Goal: Task Accomplishment & Management: Complete application form

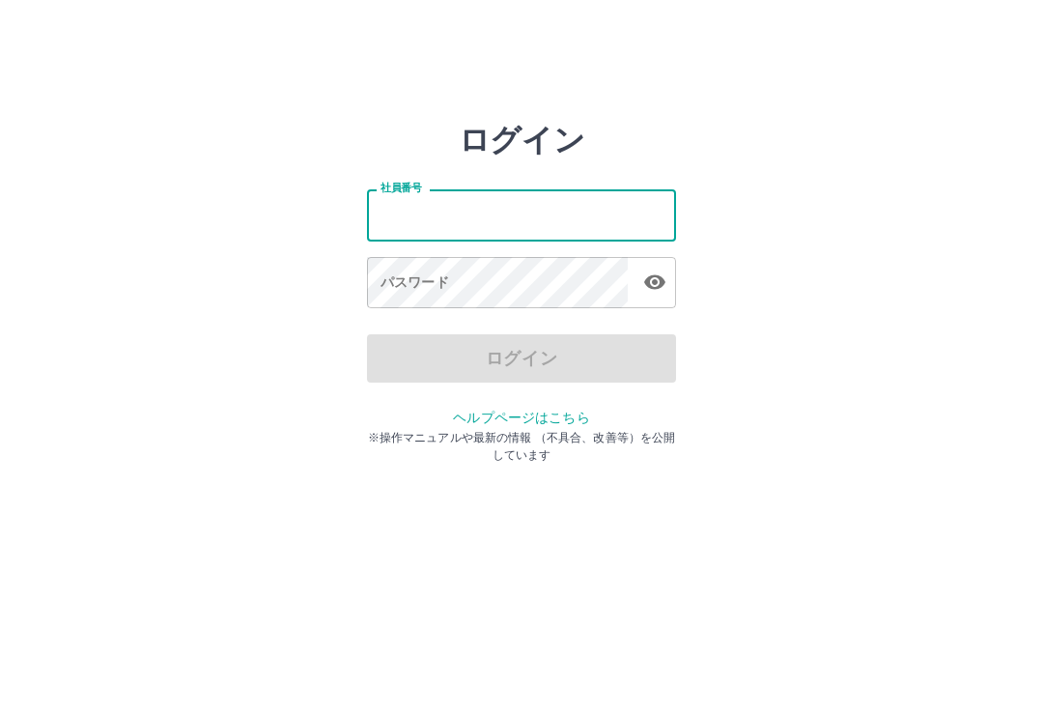
click at [527, 219] on input "社員番号" at bounding box center [521, 214] width 309 height 51
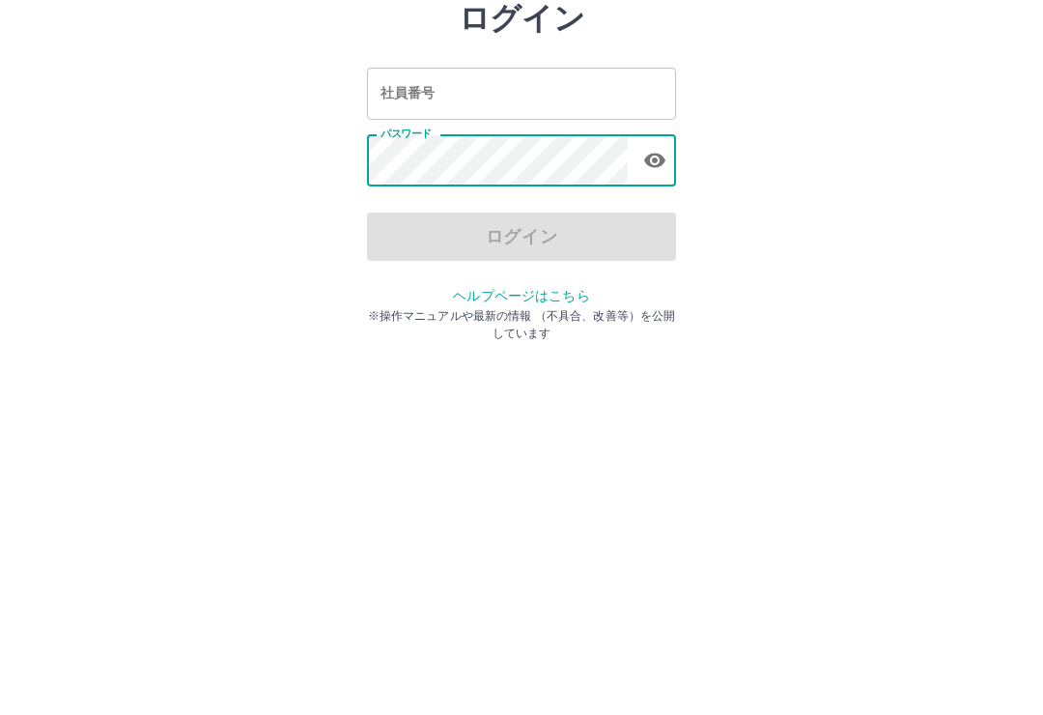
click at [587, 189] on input "社員番号" at bounding box center [521, 214] width 309 height 51
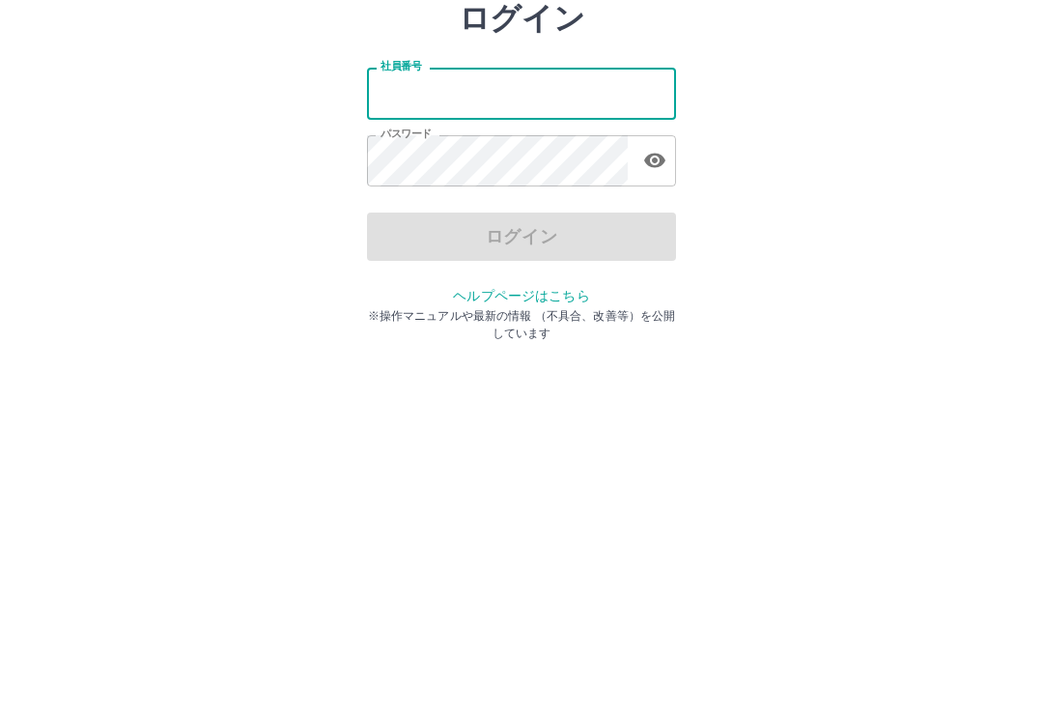
click at [622, 189] on input "社員番号" at bounding box center [521, 214] width 309 height 51
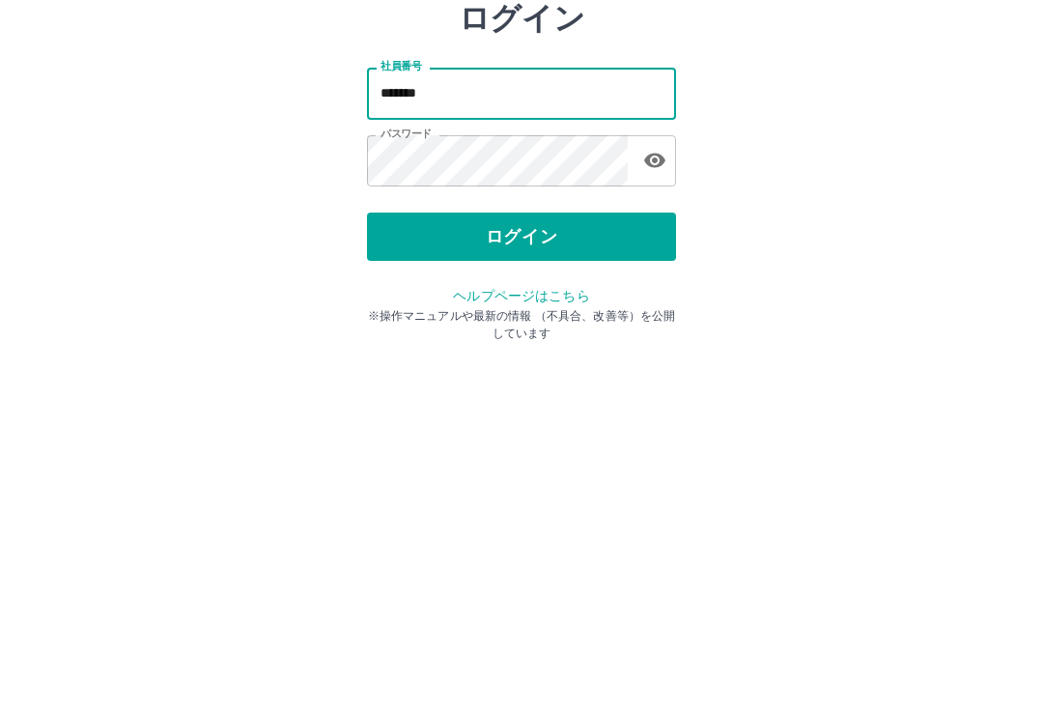
type input "*******"
click at [574, 334] on button "ログイン" at bounding box center [521, 358] width 309 height 48
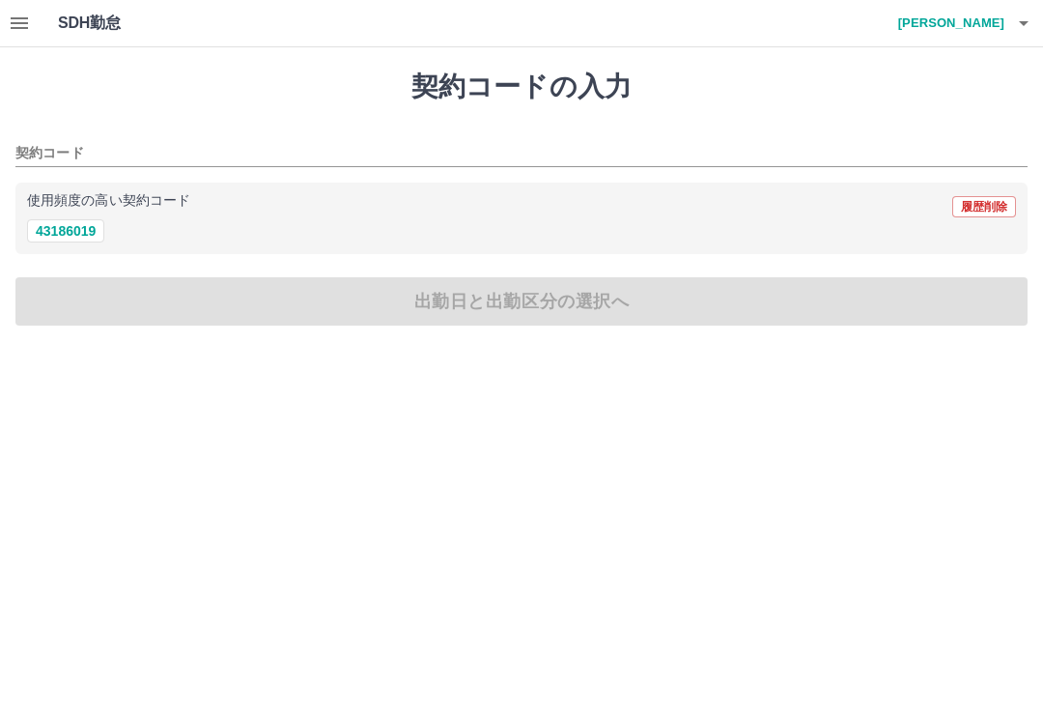
click at [58, 225] on button "43186019" at bounding box center [65, 230] width 77 height 23
type input "********"
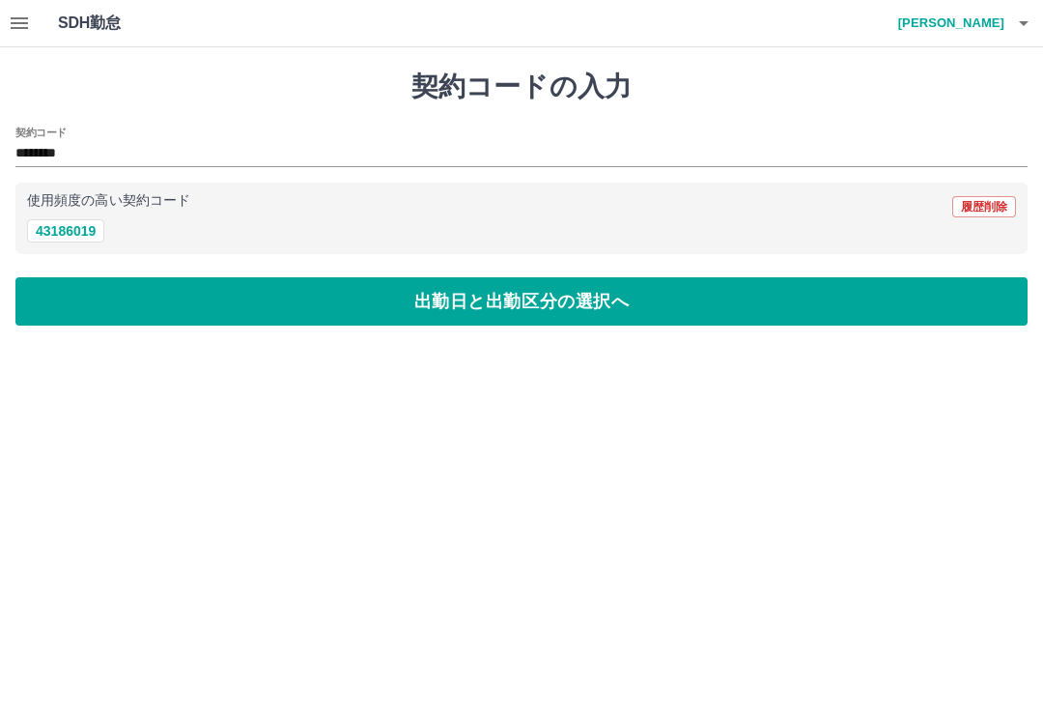
click at [471, 304] on button "出勤日と出勤区分の選択へ" at bounding box center [521, 301] width 1012 height 48
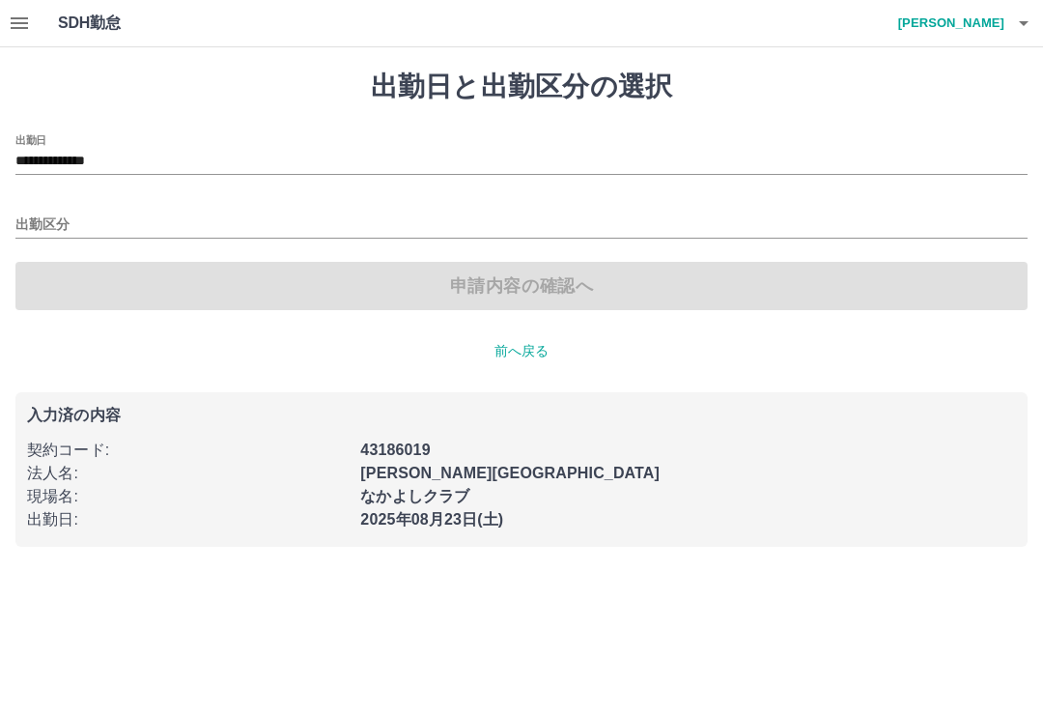
click at [49, 215] on input "出勤区分" at bounding box center [521, 225] width 1012 height 24
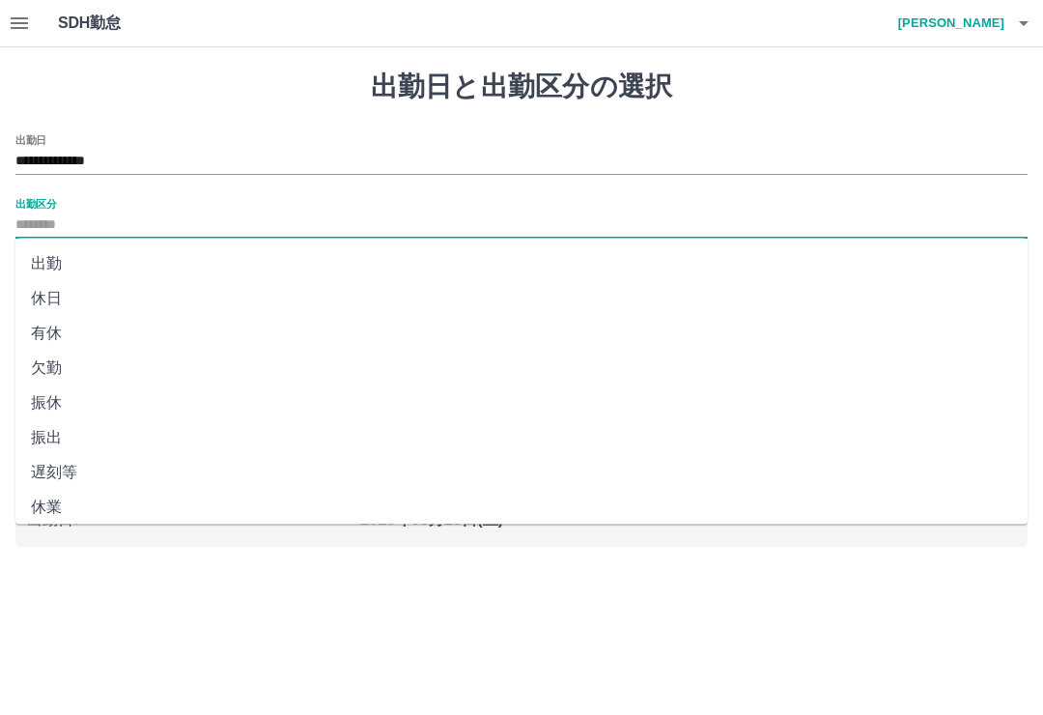
click at [61, 264] on li "出勤" at bounding box center [521, 263] width 1012 height 35
type input "**"
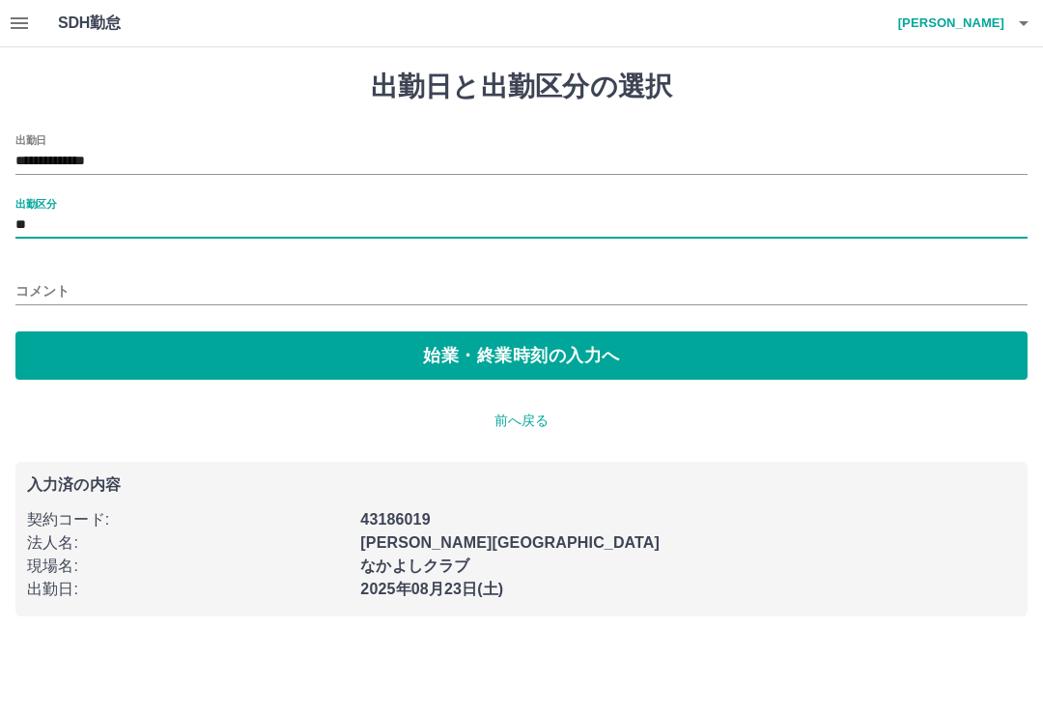
click at [585, 351] on button "始業・終業時刻の入力へ" at bounding box center [521, 355] width 1012 height 48
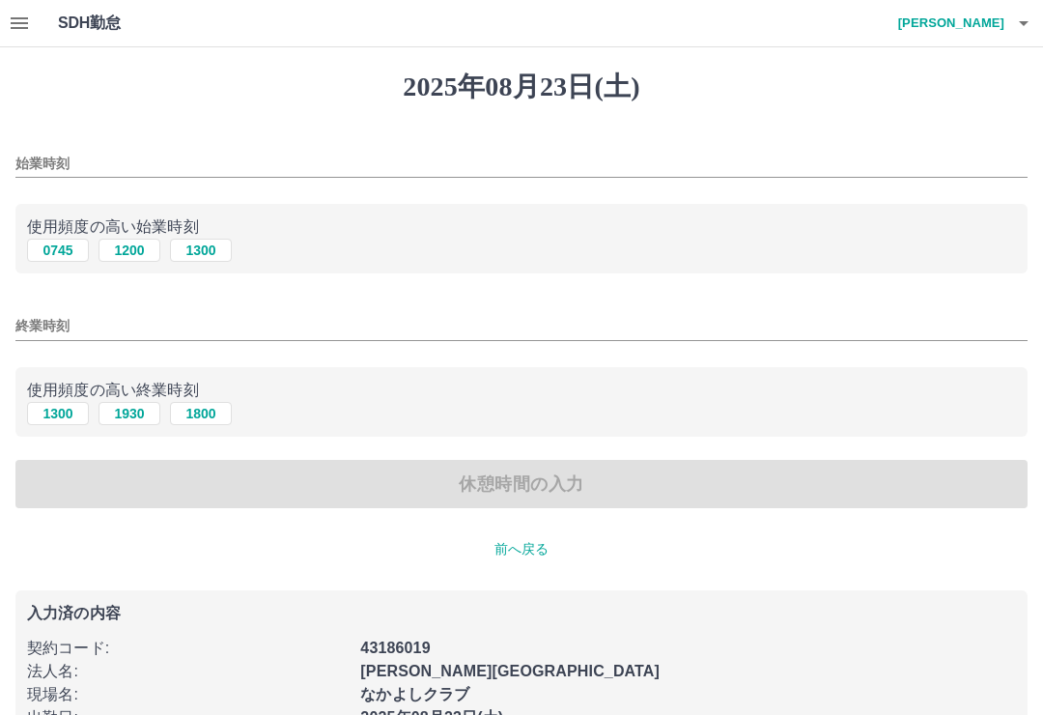
click at [204, 245] on button "1300" at bounding box center [201, 250] width 62 height 23
type input "****"
click at [139, 413] on button "1930" at bounding box center [130, 413] width 62 height 23
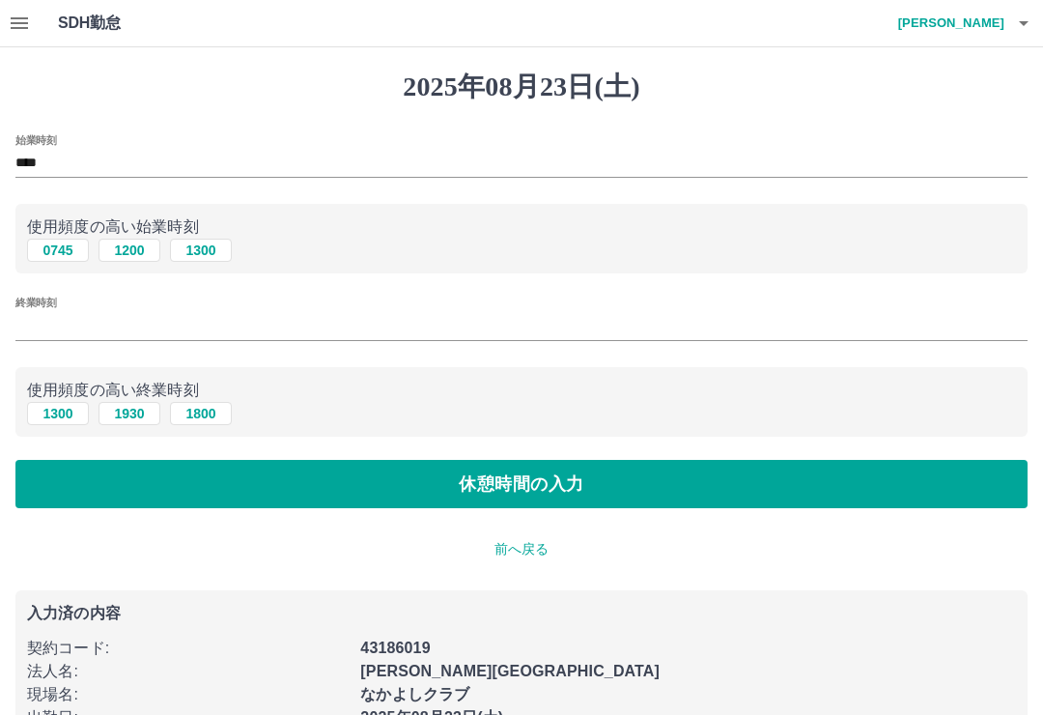
type input "****"
click at [593, 480] on button "休憩時間の入力" at bounding box center [521, 484] width 1012 height 48
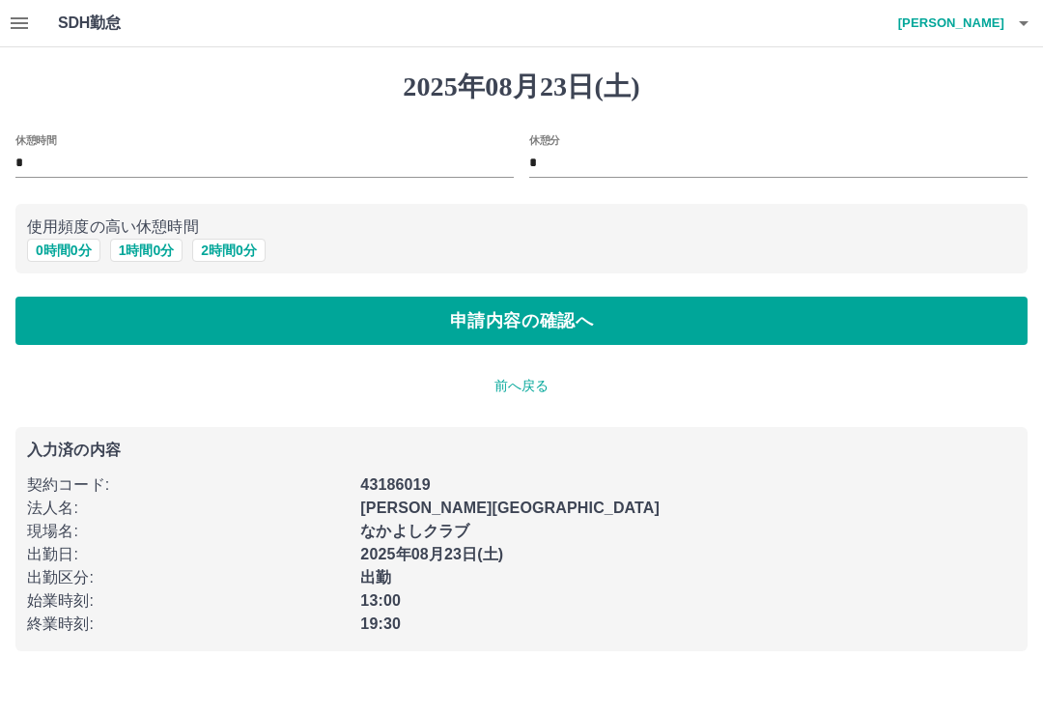
click at [609, 321] on button "申請内容の確認へ" at bounding box center [521, 320] width 1012 height 48
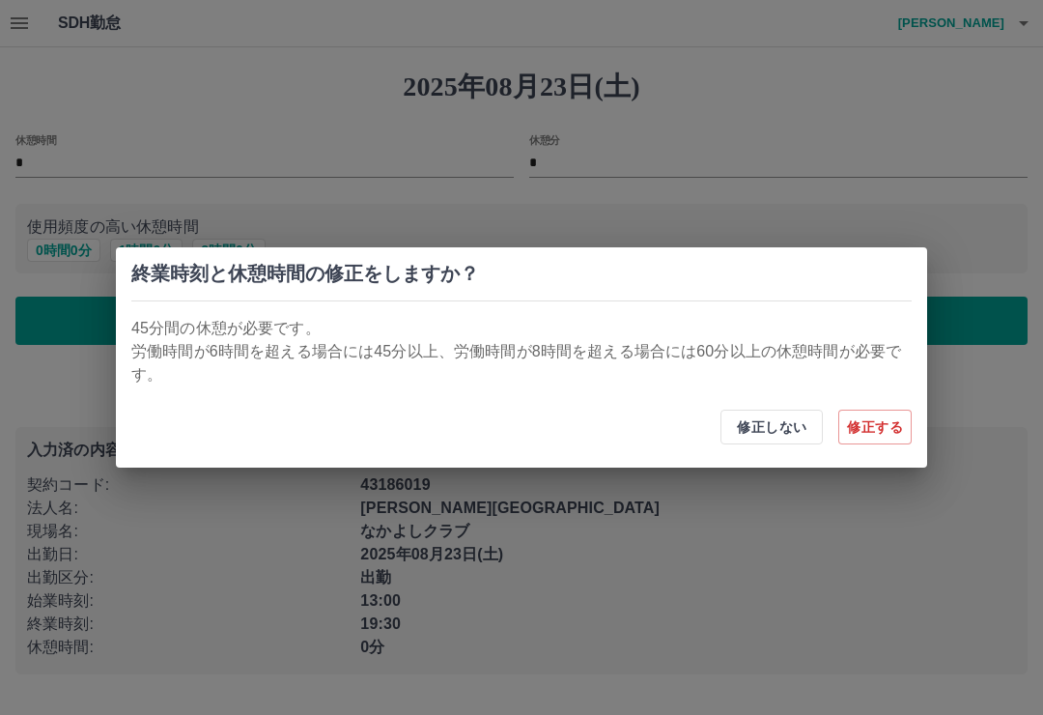
click at [880, 425] on button "修正する" at bounding box center [874, 426] width 73 height 35
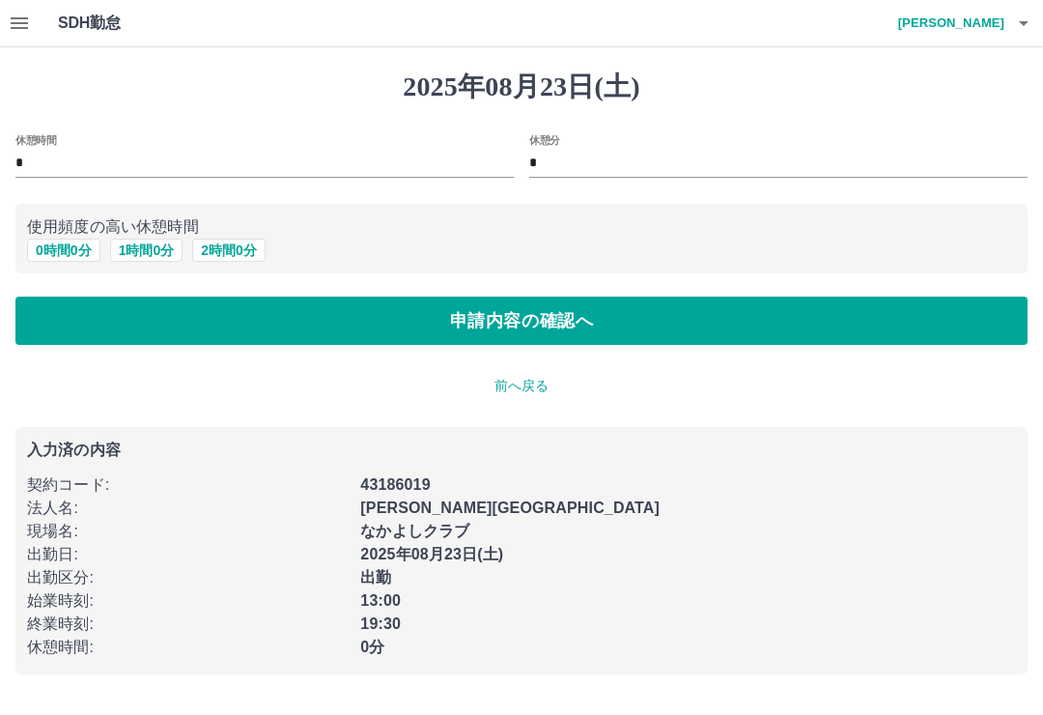
click at [30, 160] on input "*" at bounding box center [264, 164] width 498 height 28
click at [156, 249] on button "1 時間 0 分" at bounding box center [146, 250] width 73 height 23
type input "*"
click at [529, 381] on p "前へ戻る" at bounding box center [521, 386] width 1012 height 20
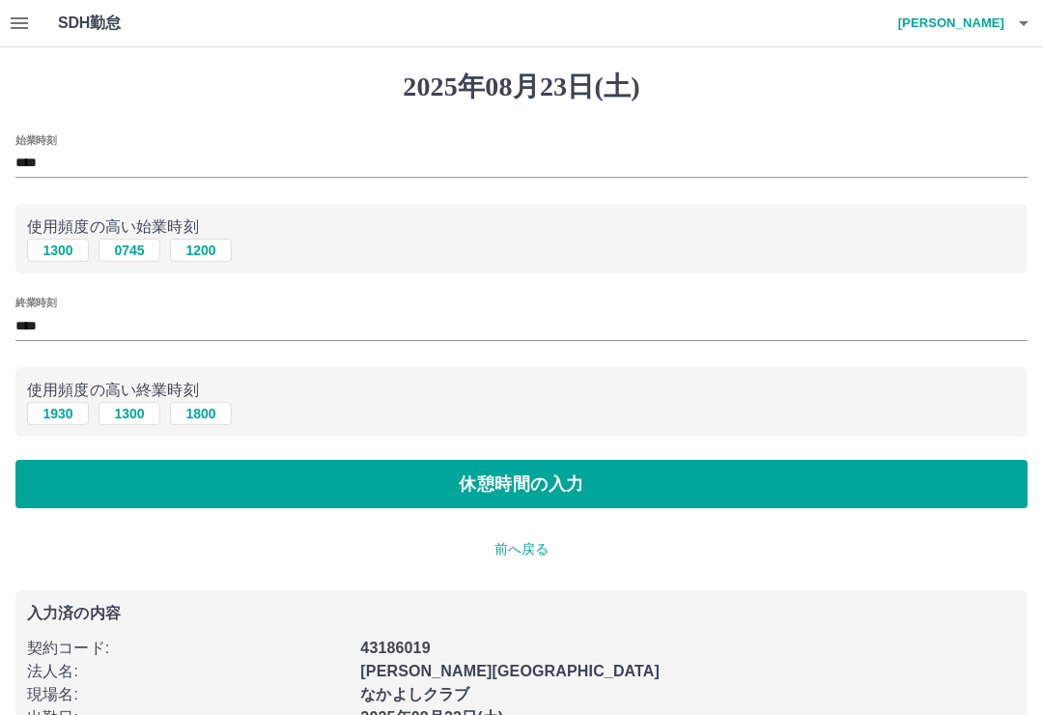
click at [47, 324] on input "****" at bounding box center [521, 326] width 1012 height 28
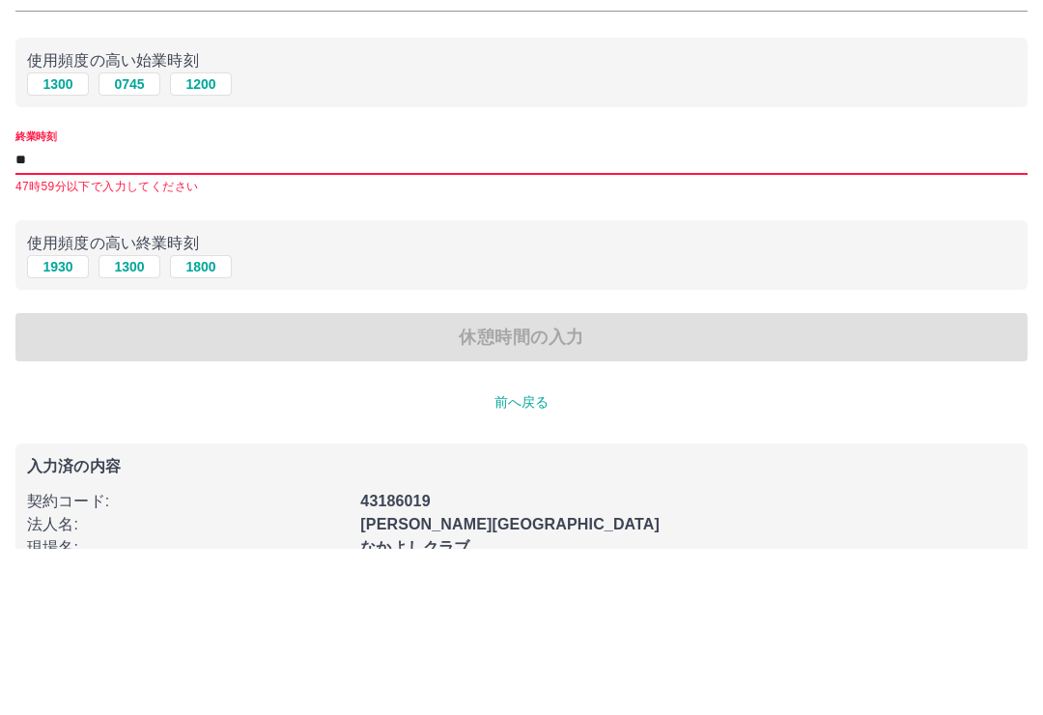
type input "*"
type input "****"
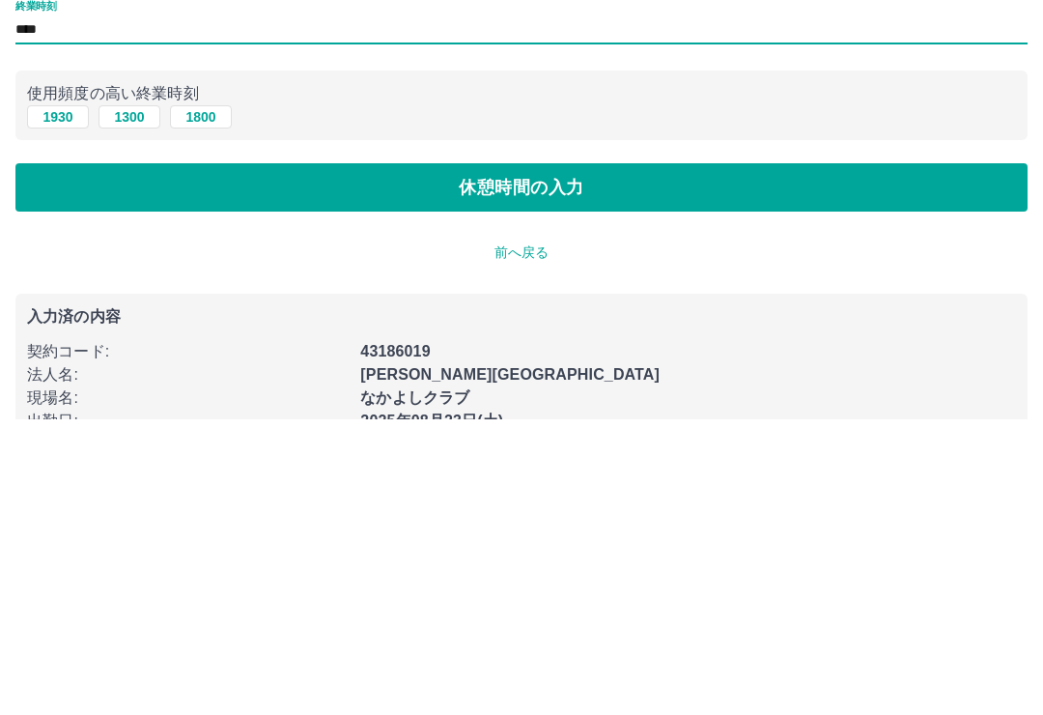
click at [609, 460] on button "休憩時間の入力" at bounding box center [521, 484] width 1012 height 48
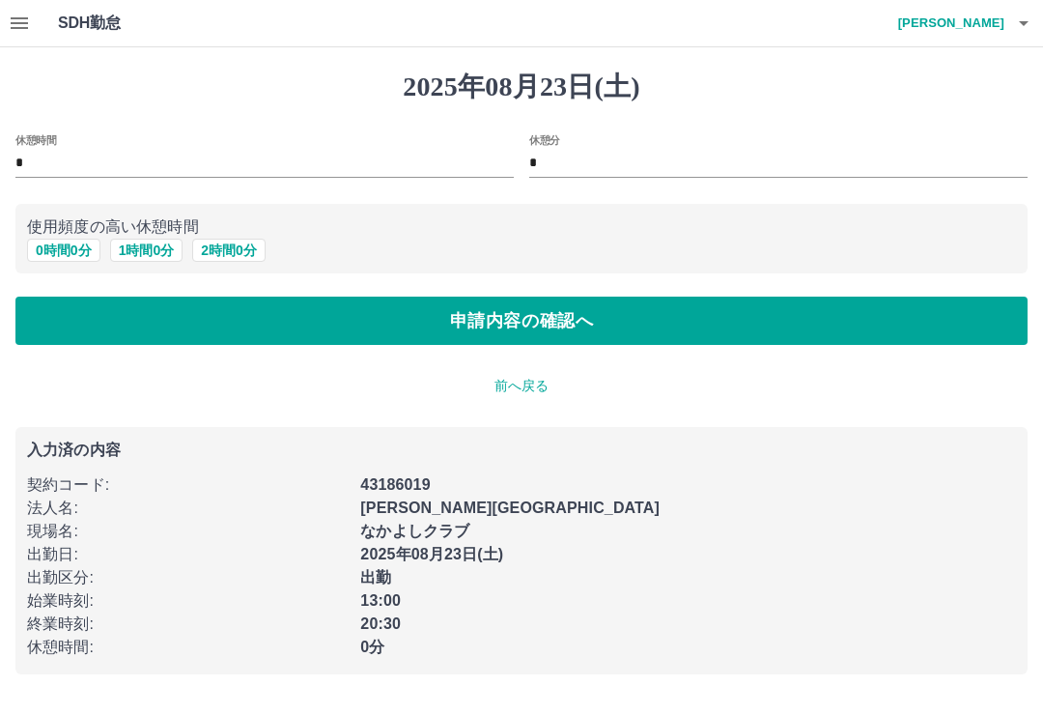
click at [560, 327] on button "申請内容の確認へ" at bounding box center [521, 320] width 1012 height 48
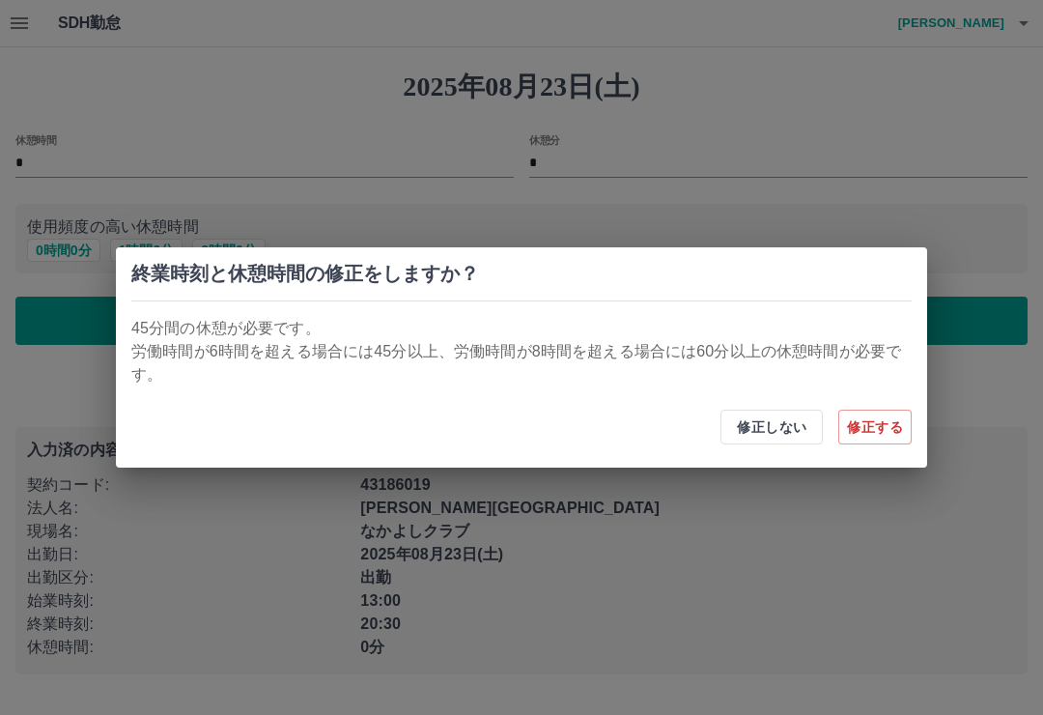
click at [879, 431] on button "修正する" at bounding box center [874, 426] width 73 height 35
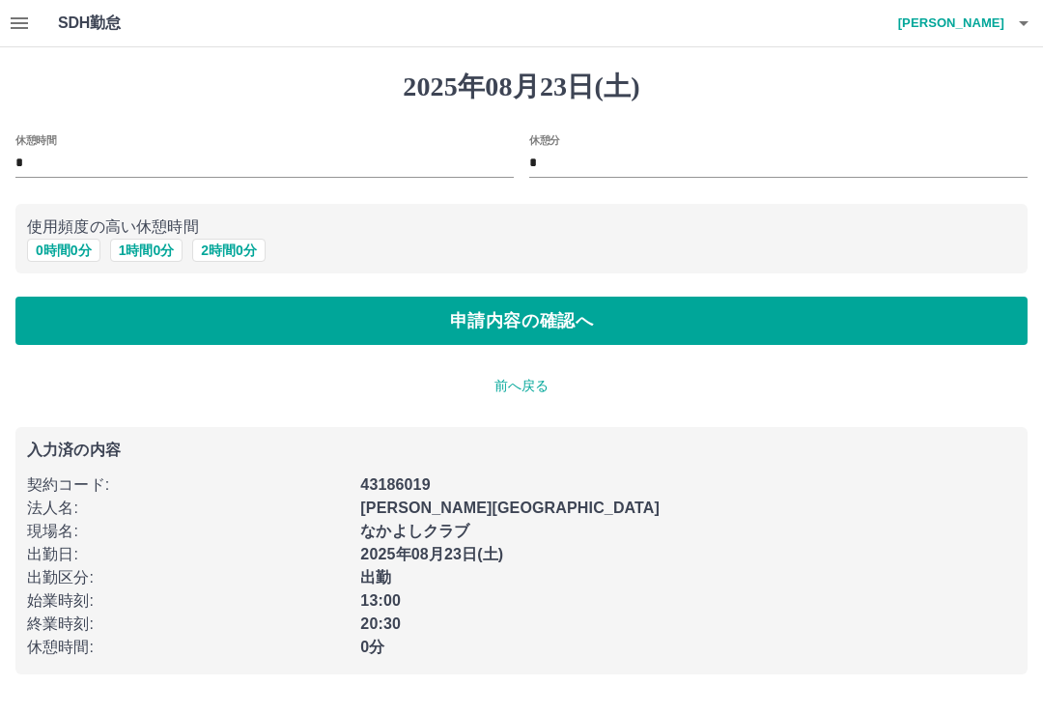
click at [31, 152] on input "*" at bounding box center [264, 164] width 498 height 28
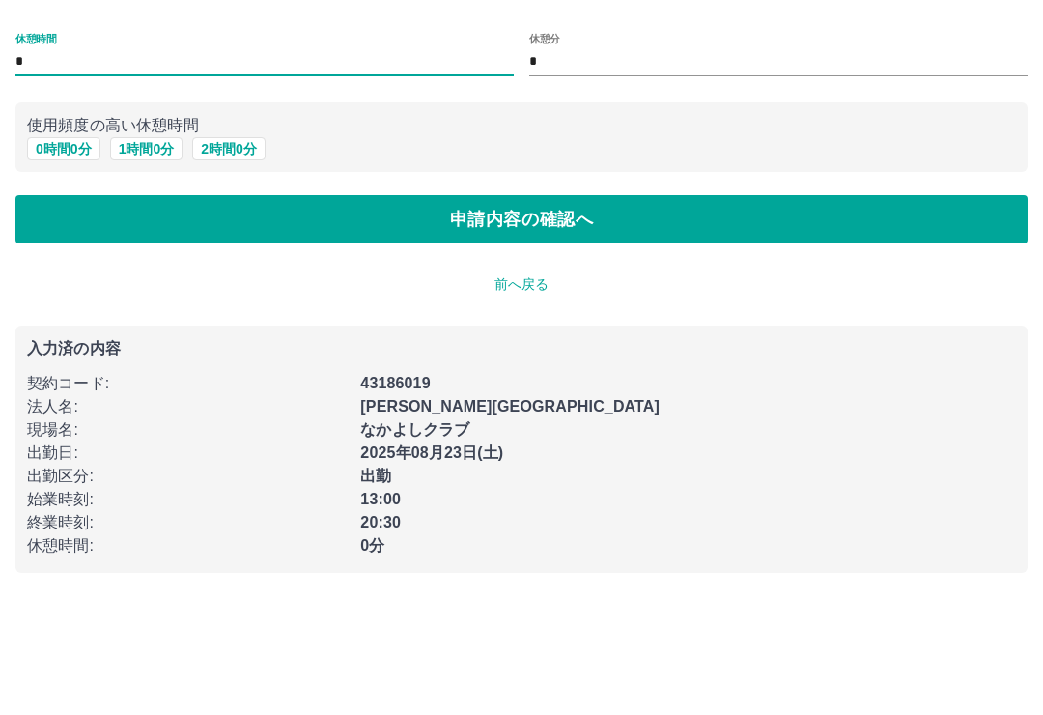
click at [645, 296] on button "申請内容の確認へ" at bounding box center [521, 320] width 1012 height 48
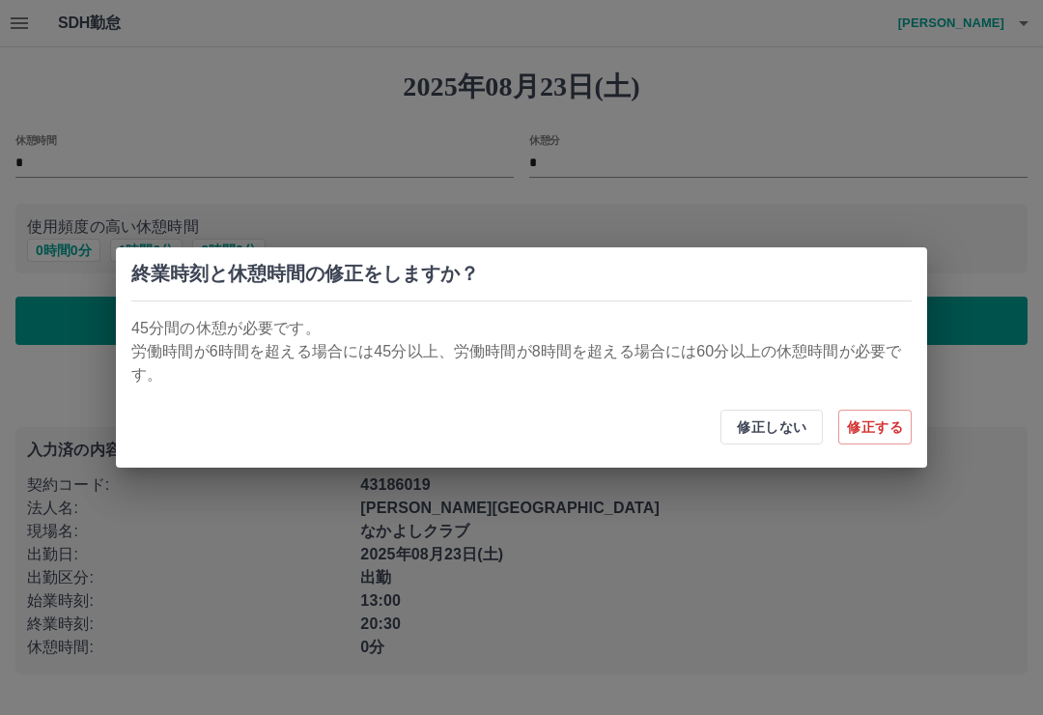
click at [879, 426] on button "修正する" at bounding box center [874, 426] width 73 height 35
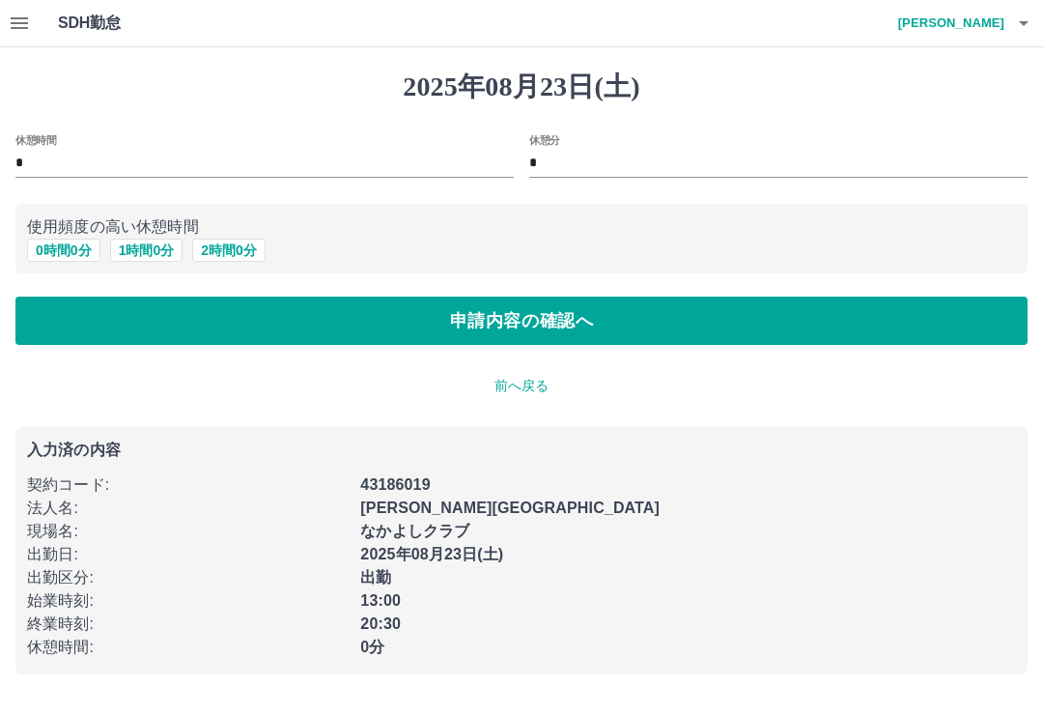
click at [46, 137] on label "休憩時間" at bounding box center [35, 139] width 41 height 14
click at [46, 150] on input "*" at bounding box center [264, 164] width 498 height 28
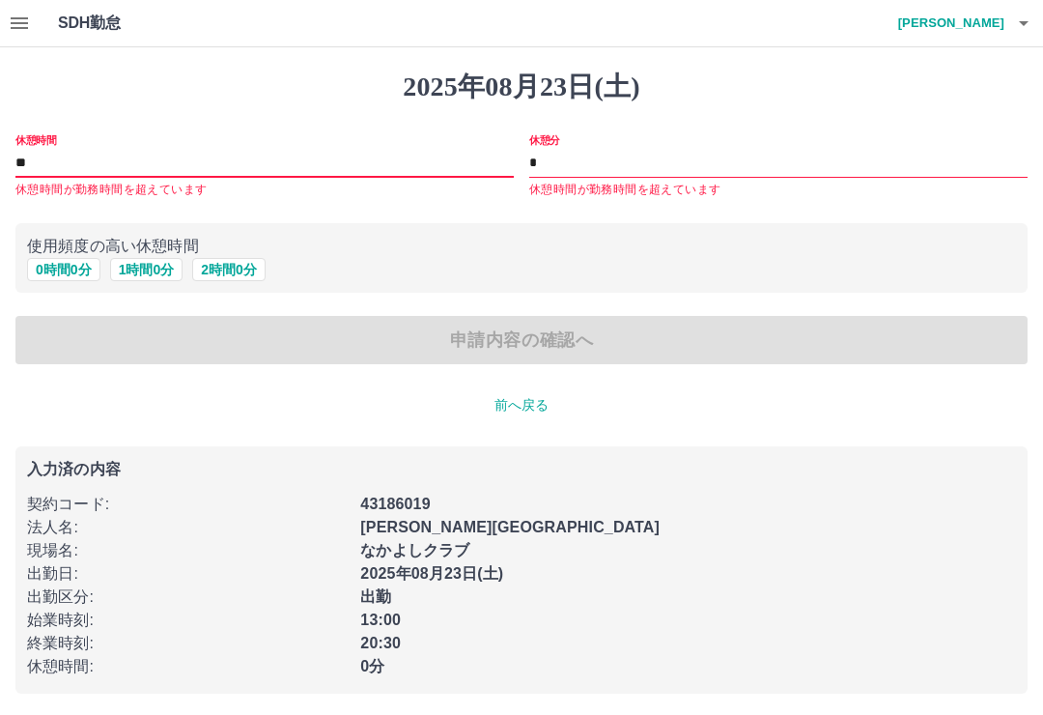
type input "*"
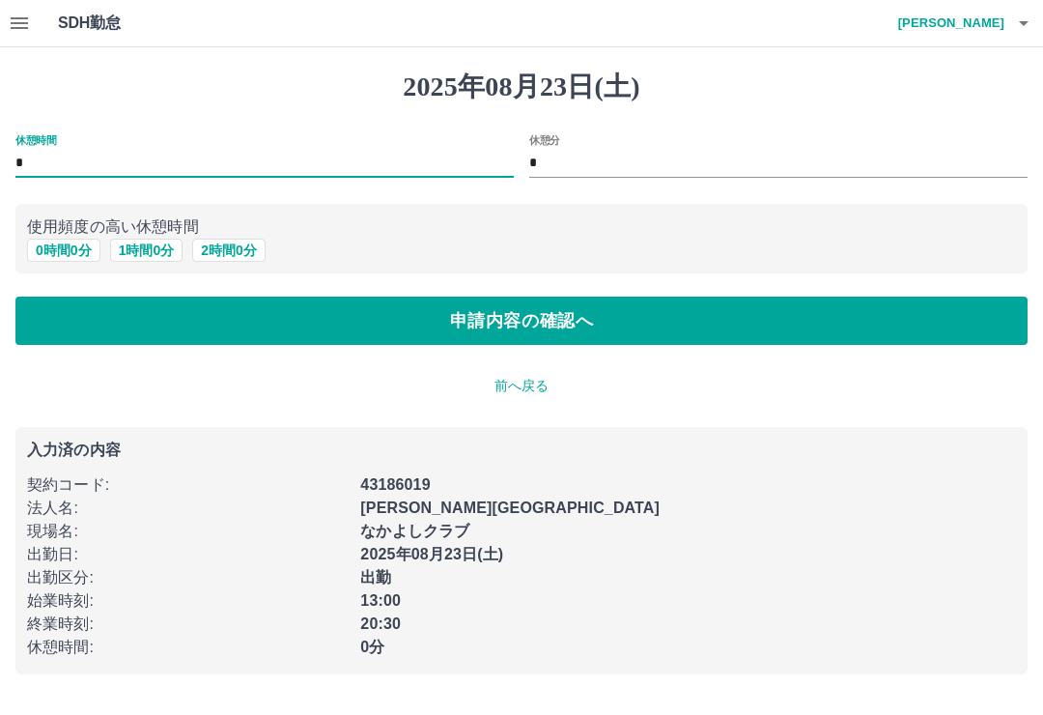
click at [144, 153] on input "*" at bounding box center [264, 164] width 498 height 28
click at [67, 163] on input "*" at bounding box center [264, 164] width 498 height 28
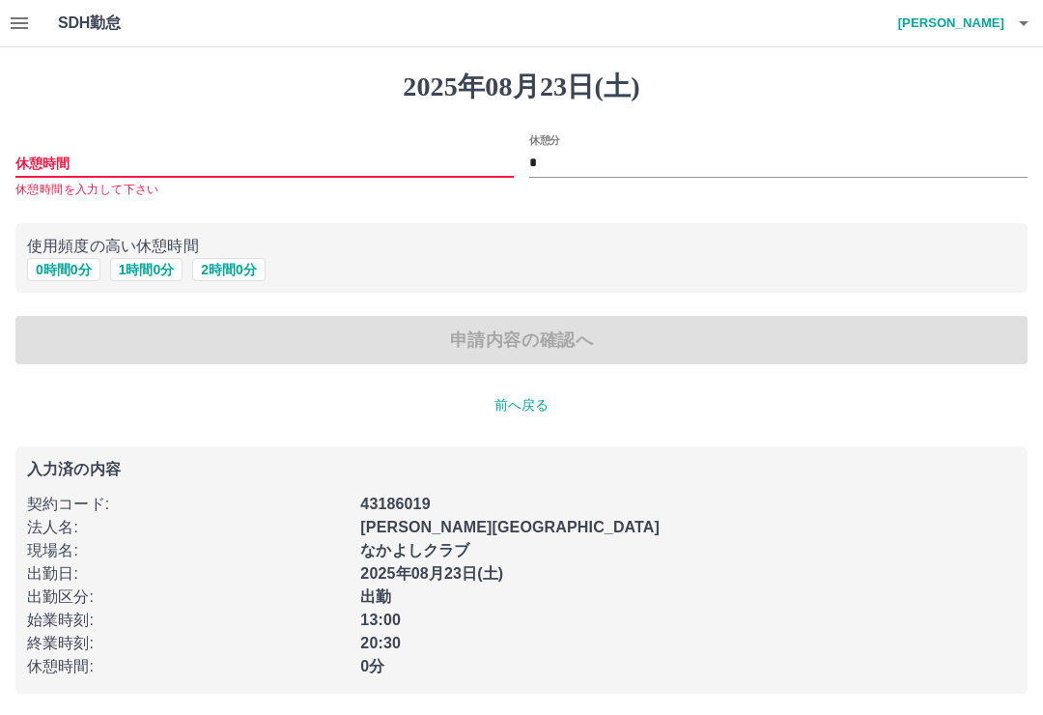
click at [44, 155] on input "休憩時間" at bounding box center [264, 164] width 498 height 28
click at [155, 259] on button "1 時間 0 分" at bounding box center [146, 269] width 73 height 23
type input "*"
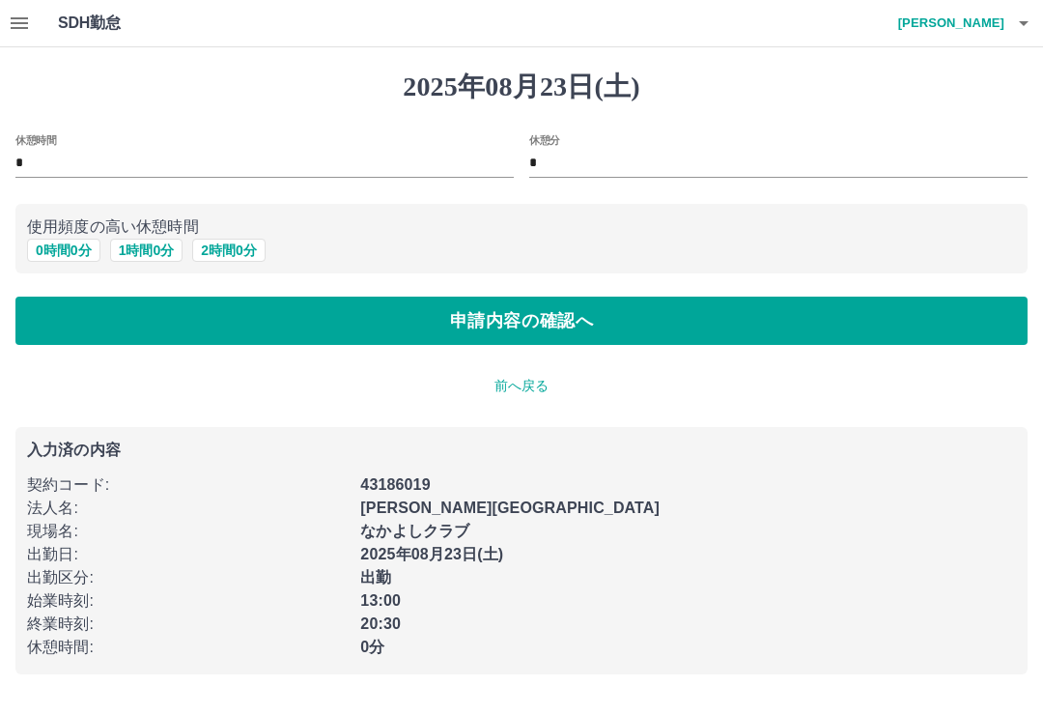
click at [662, 317] on button "申請内容の確認へ" at bounding box center [521, 320] width 1012 height 48
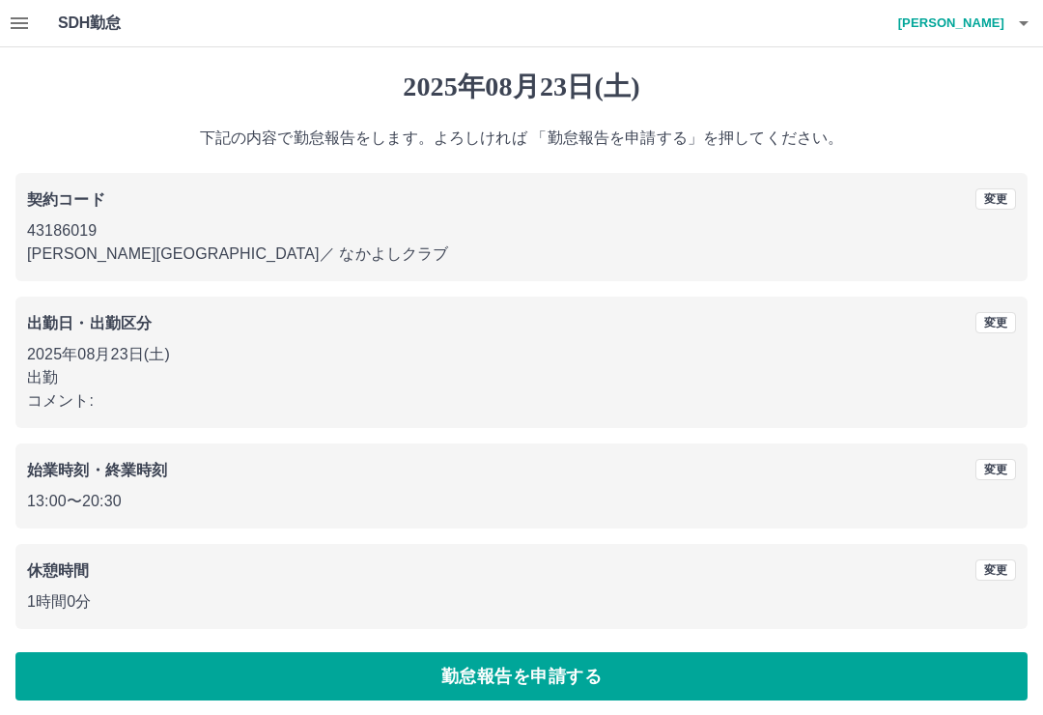
scroll to position [8, 0]
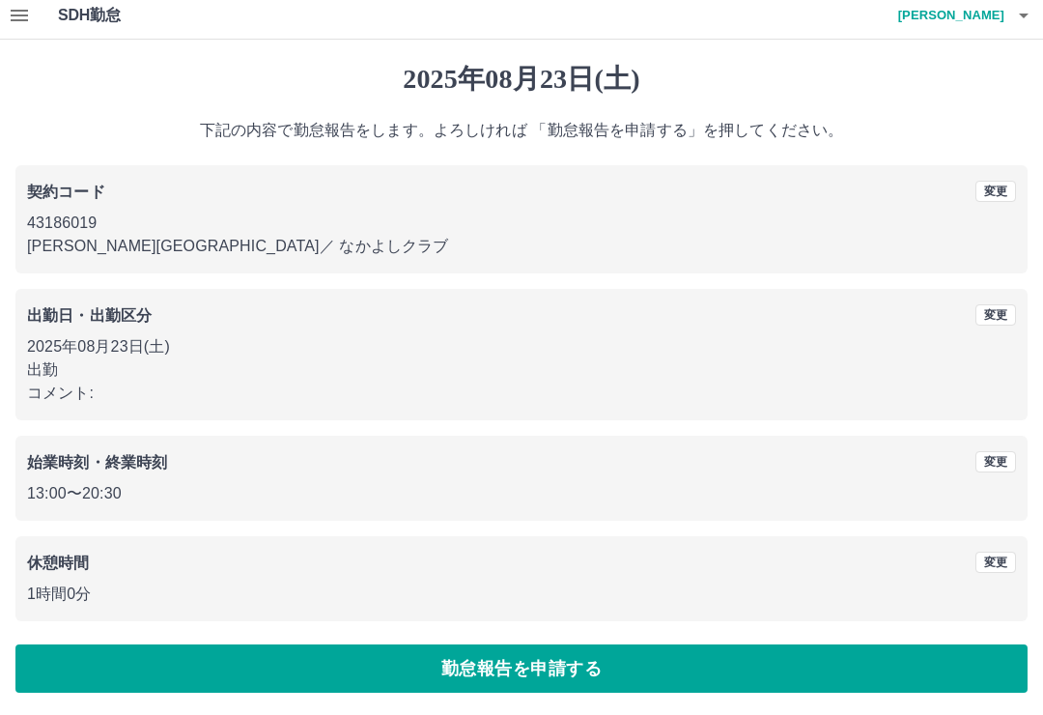
click at [659, 661] on button "勤怠報告を申請する" at bounding box center [521, 668] width 1012 height 48
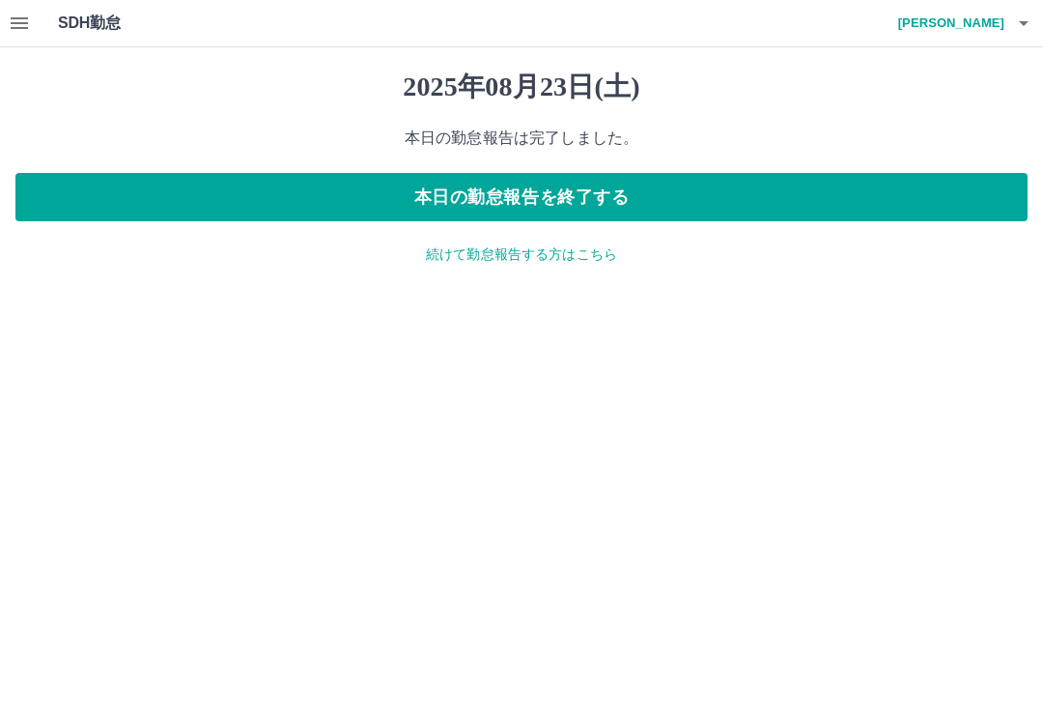
click at [27, 11] on button "button" at bounding box center [19, 23] width 39 height 46
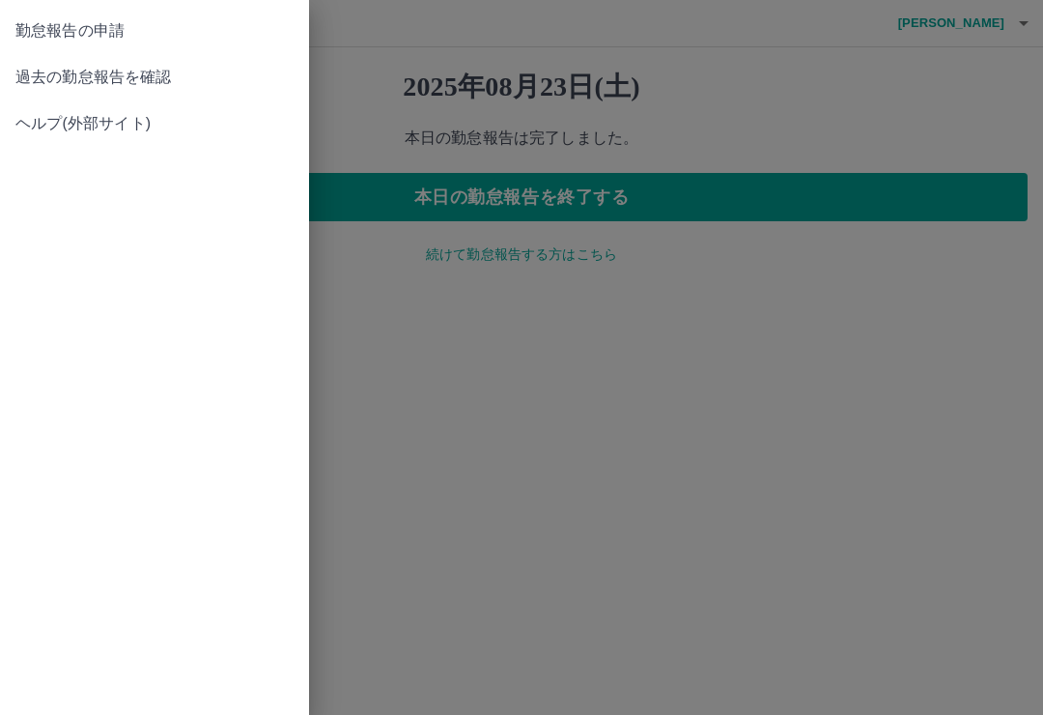
click at [163, 66] on span "過去の勤怠報告を確認" at bounding box center [154, 77] width 278 height 23
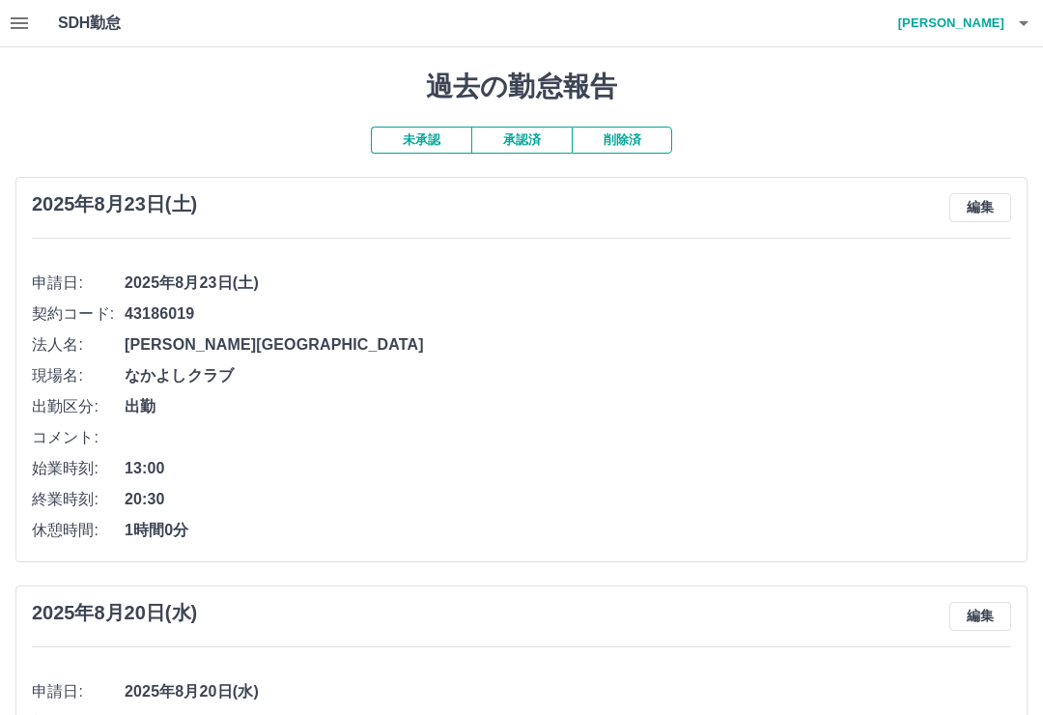
click at [527, 136] on button "承認済" at bounding box center [521, 140] width 100 height 27
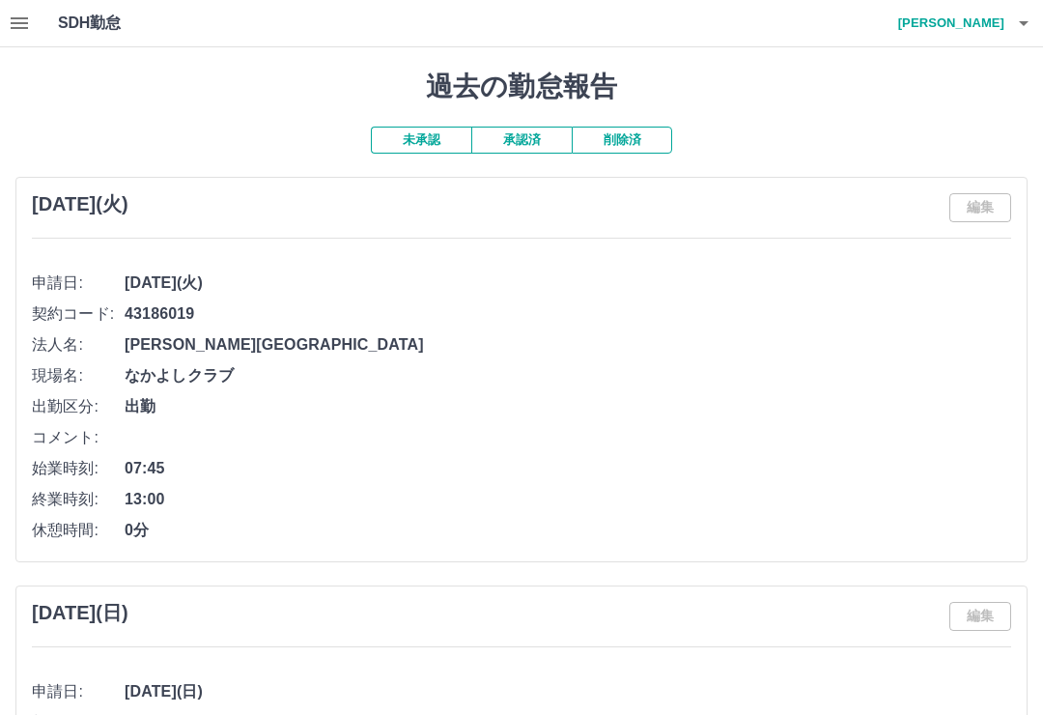
click at [433, 140] on button "未承認" at bounding box center [421, 140] width 100 height 27
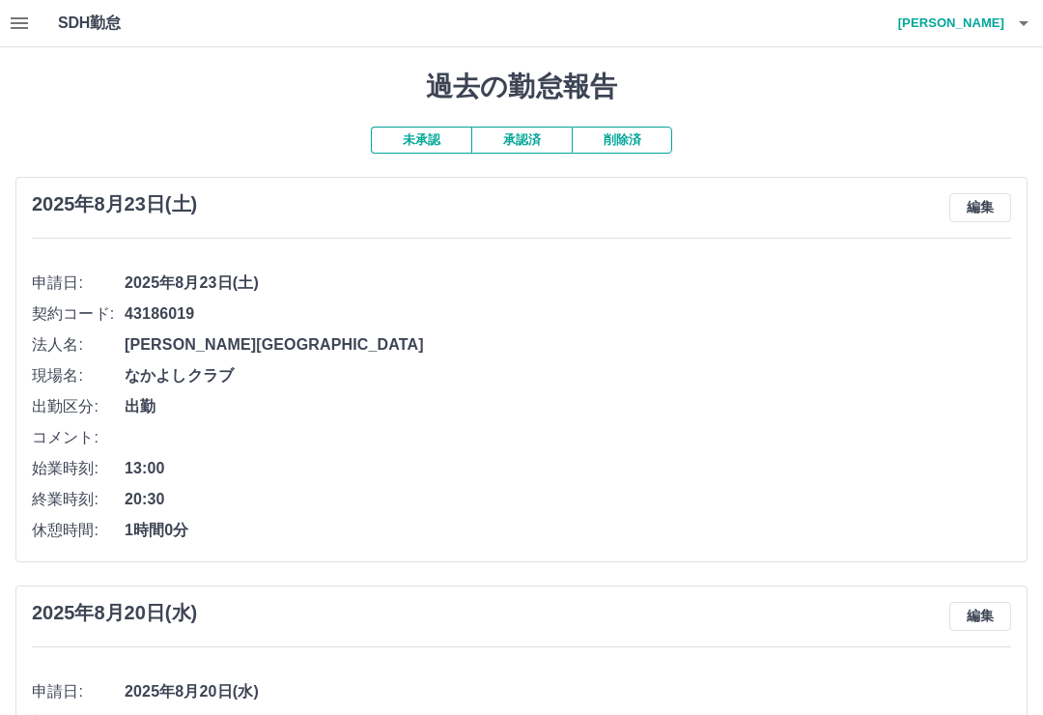
click at [1029, 24] on icon "button" at bounding box center [1023, 23] width 23 height 23
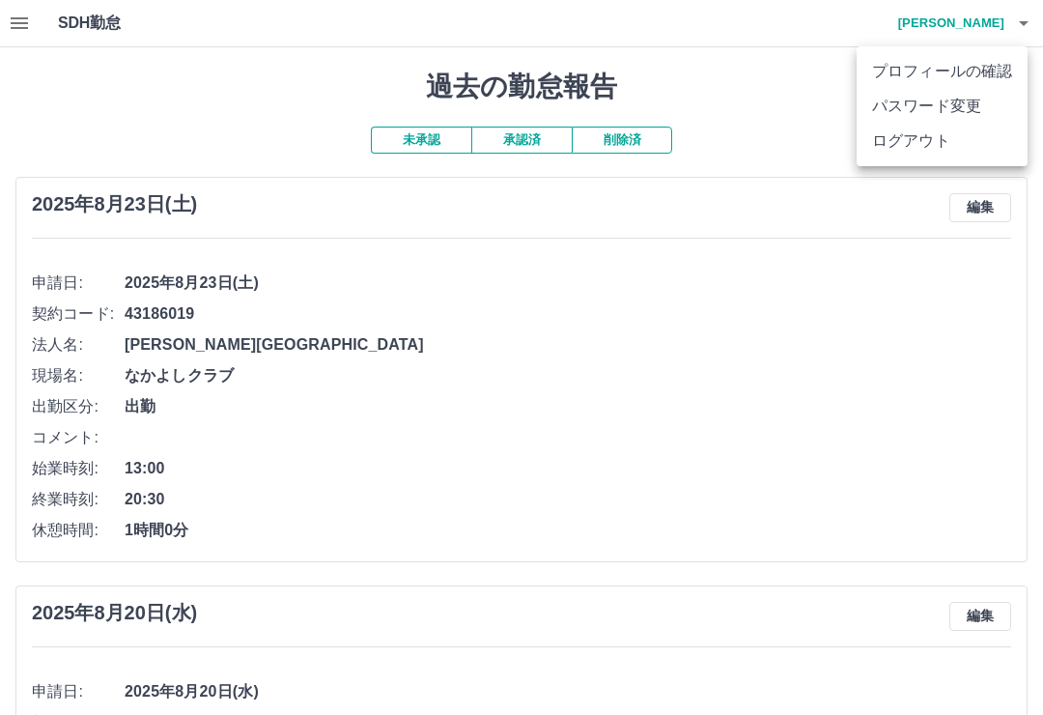
click at [931, 141] on li "ログアウト" at bounding box center [942, 141] width 171 height 35
